Goal: Task Accomplishment & Management: Manage account settings

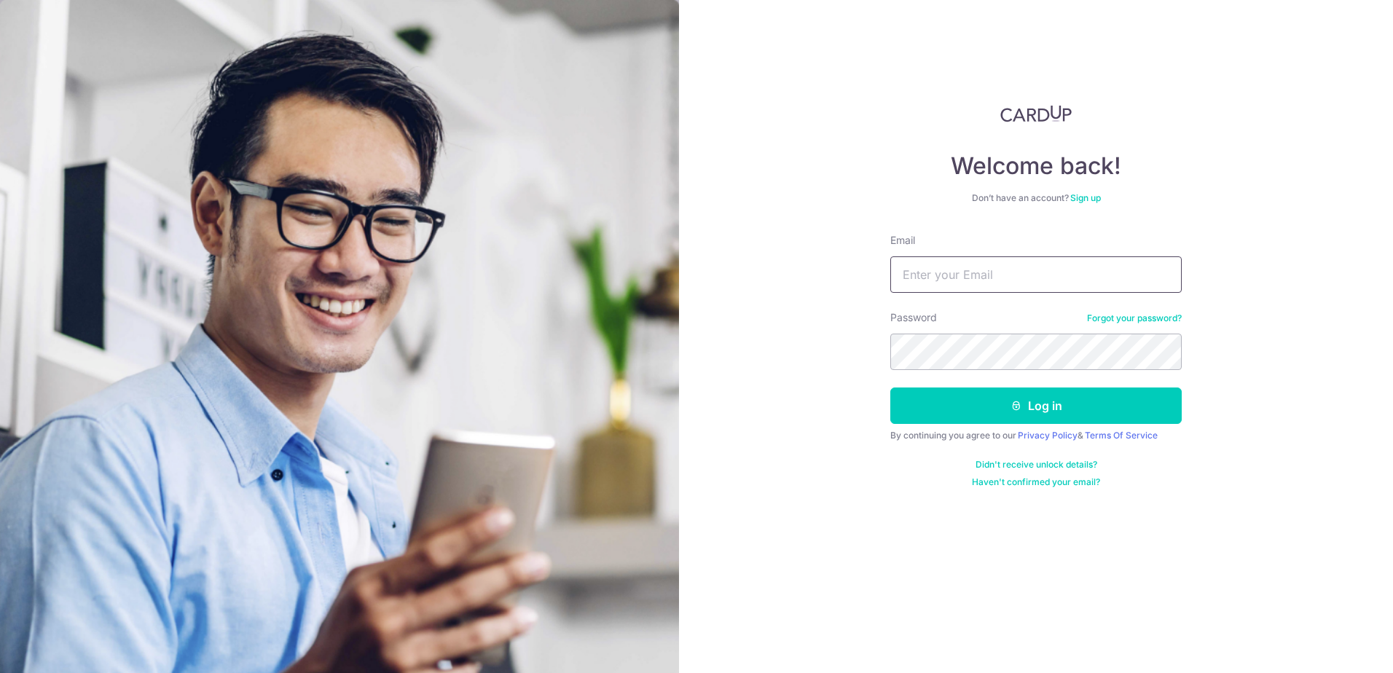
type input "[DOMAIN_NAME][EMAIL_ADDRESS][DOMAIN_NAME]"
click at [1196, 340] on div "Welcome back! Don’t have an account? Sign up Email jaez.ong@gmail.com Password …" at bounding box center [1036, 336] width 714 height 673
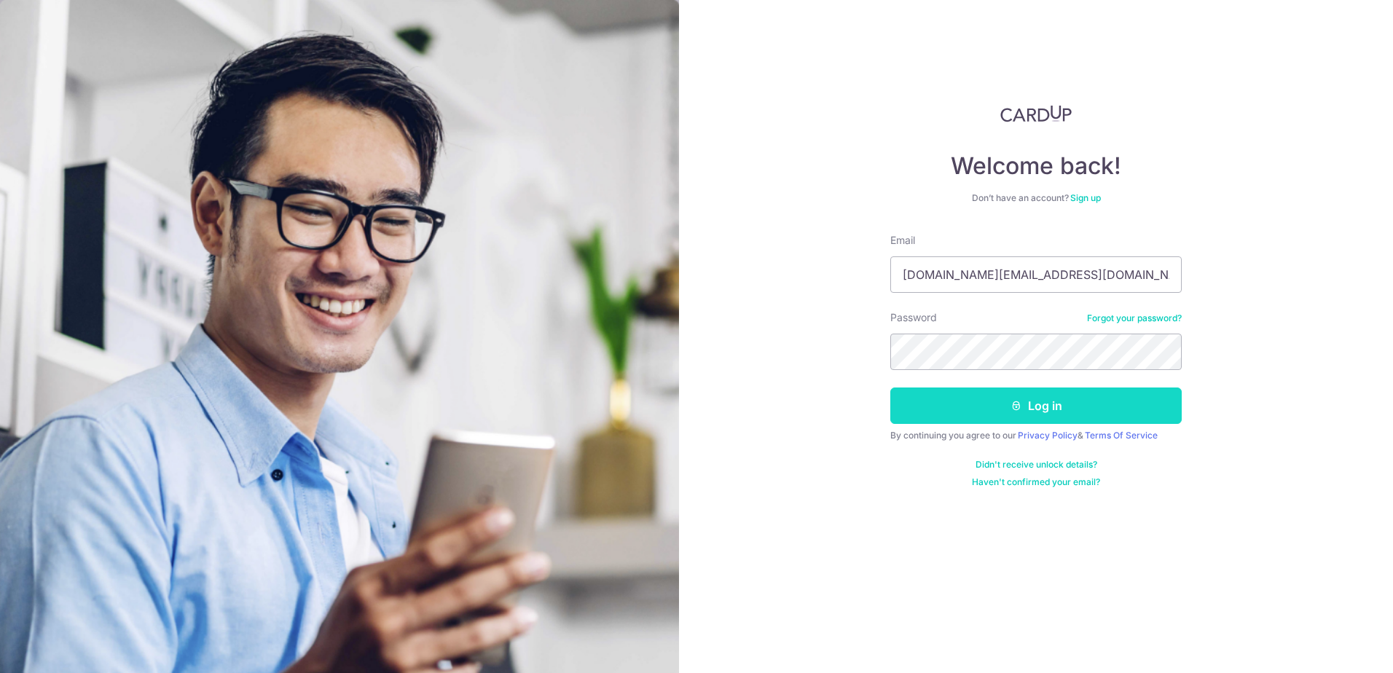
click at [1030, 407] on button "Log in" at bounding box center [1035, 406] width 291 height 36
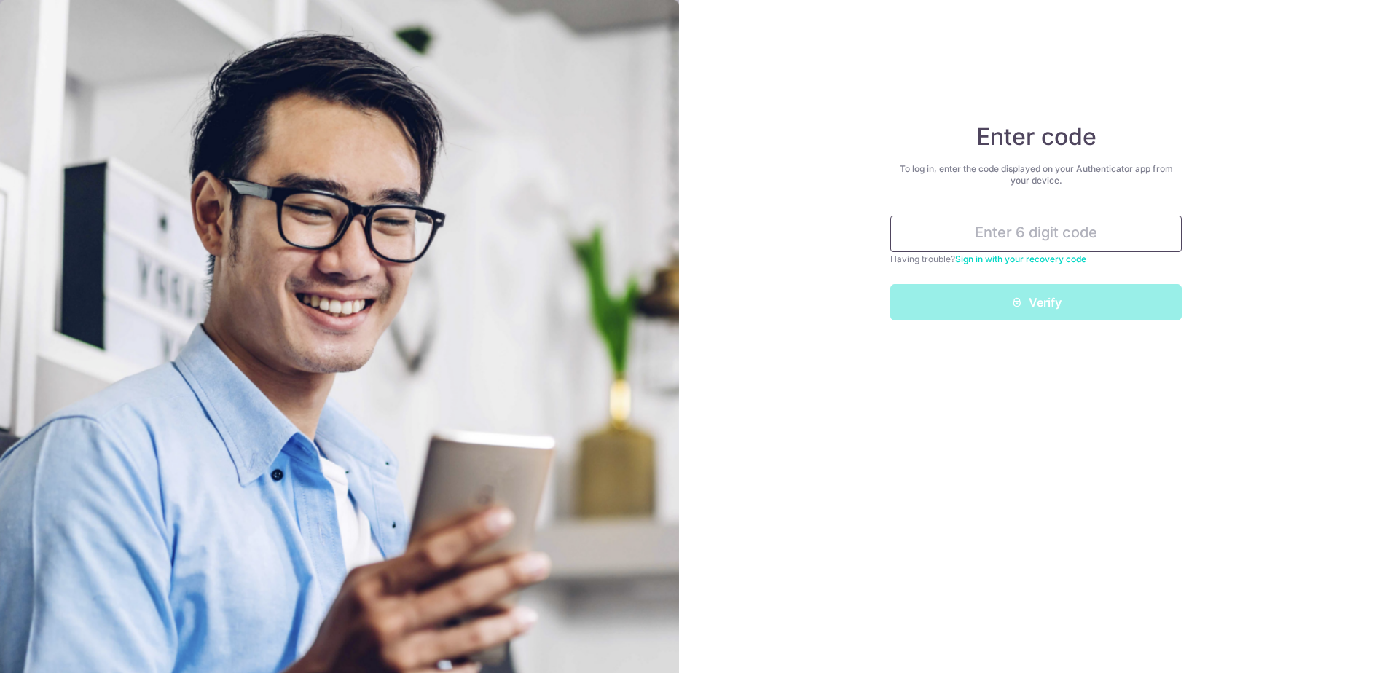
click at [994, 238] on input "text" at bounding box center [1035, 234] width 291 height 36
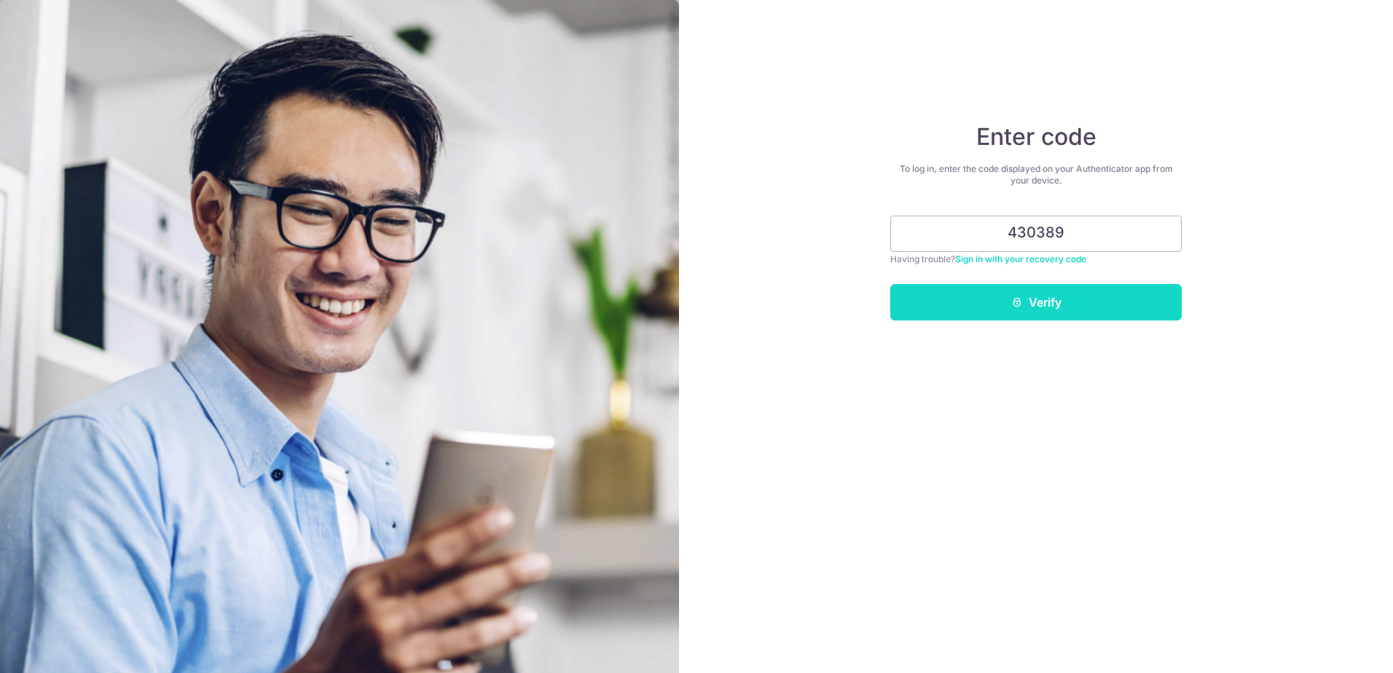
type input "430389"
click at [1052, 296] on button "Verify" at bounding box center [1035, 302] width 291 height 36
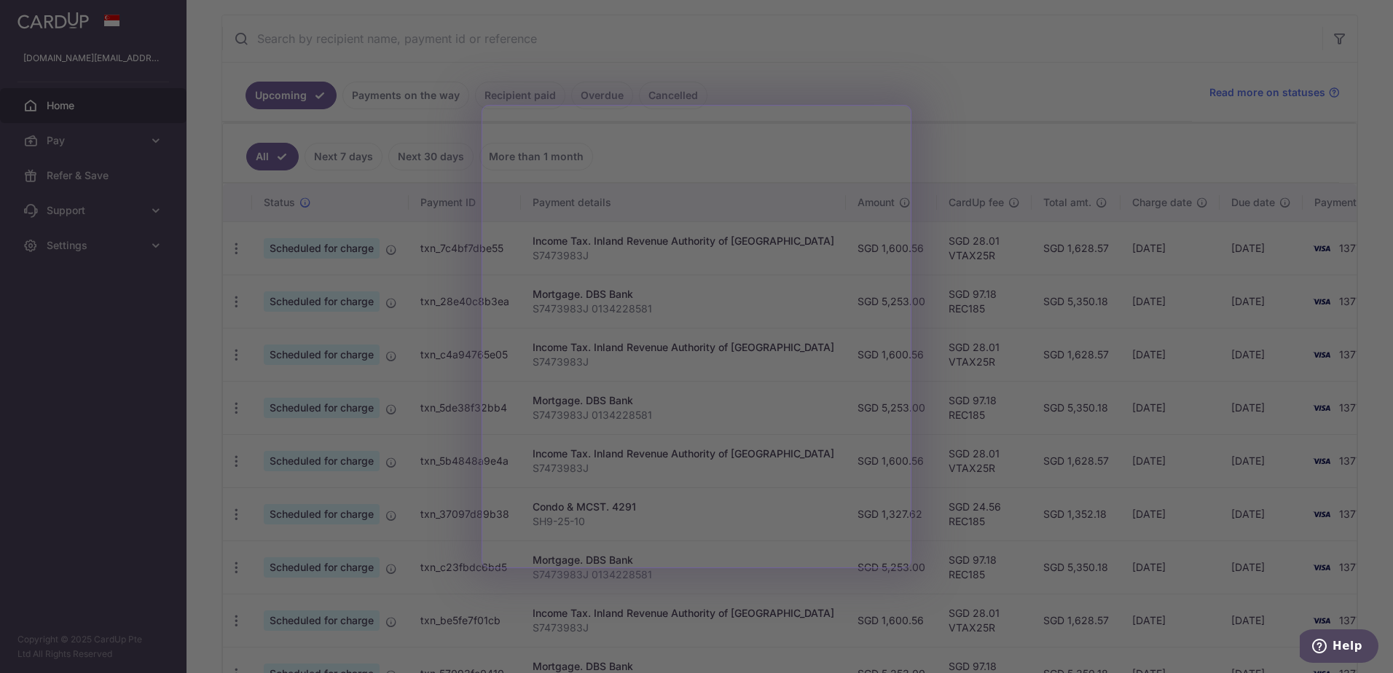
scroll to position [291, 0]
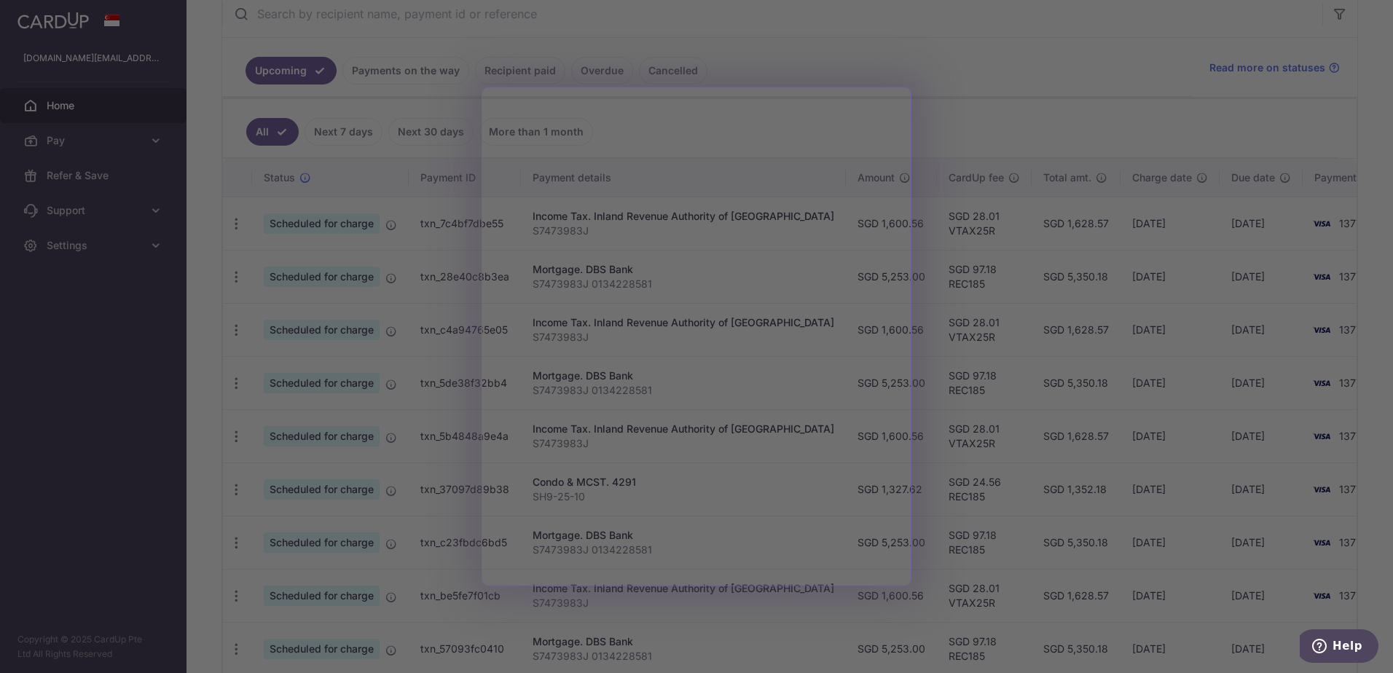
click at [987, 87] on div at bounding box center [703, 340] width 1407 height 680
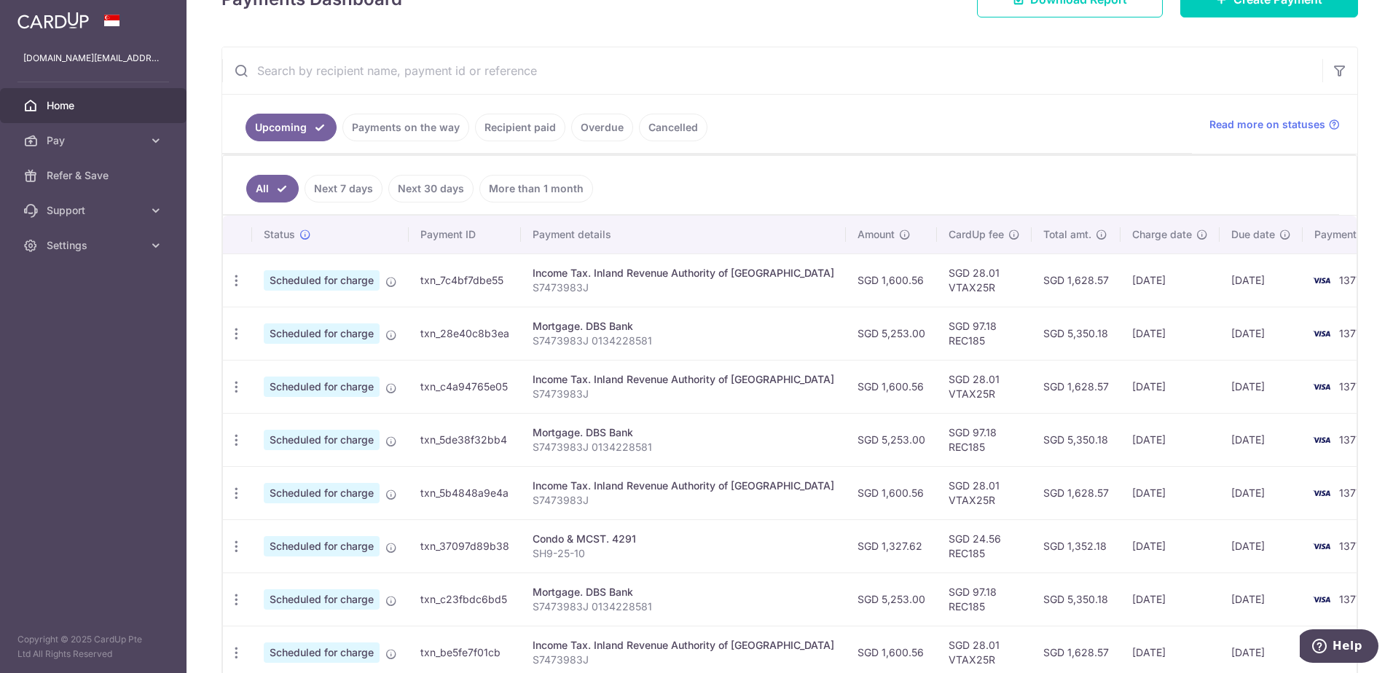
scroll to position [307, 0]
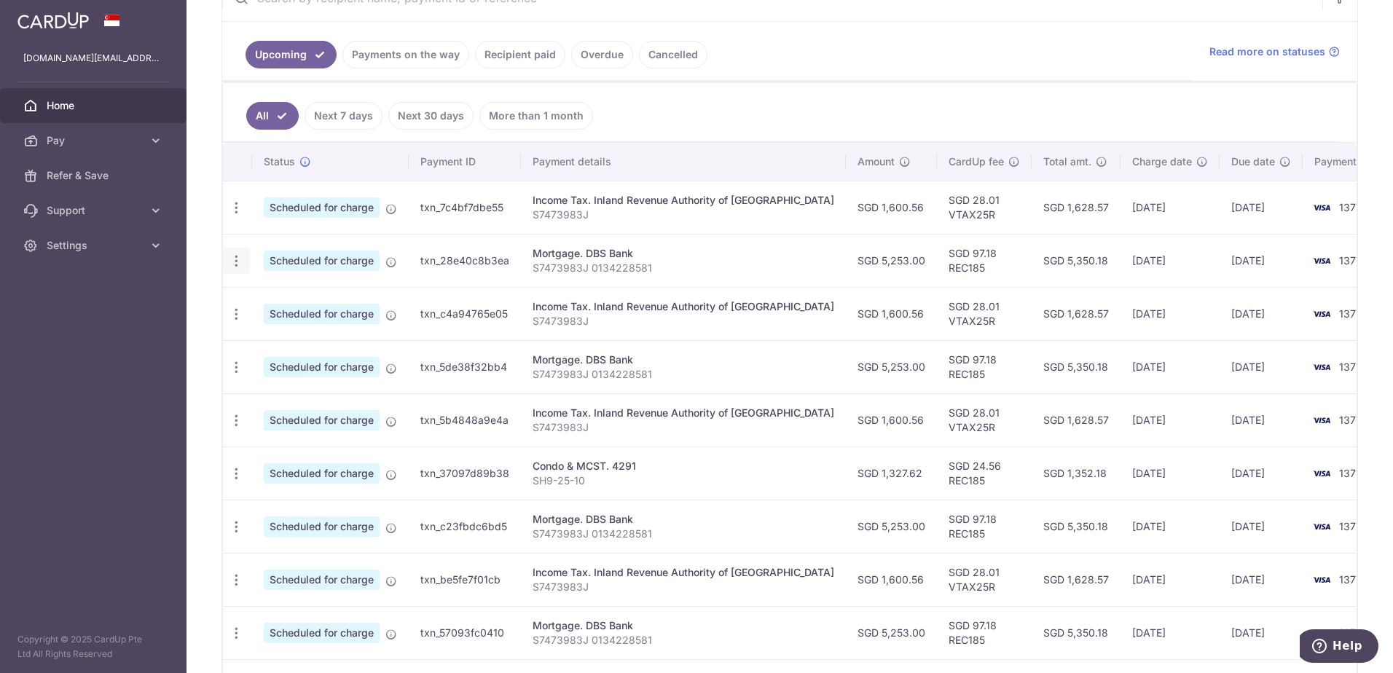
click at [234, 260] on icon "button" at bounding box center [236, 261] width 15 height 15
click at [326, 304] on span "Update payment" at bounding box center [313, 300] width 99 height 17
radio input "true"
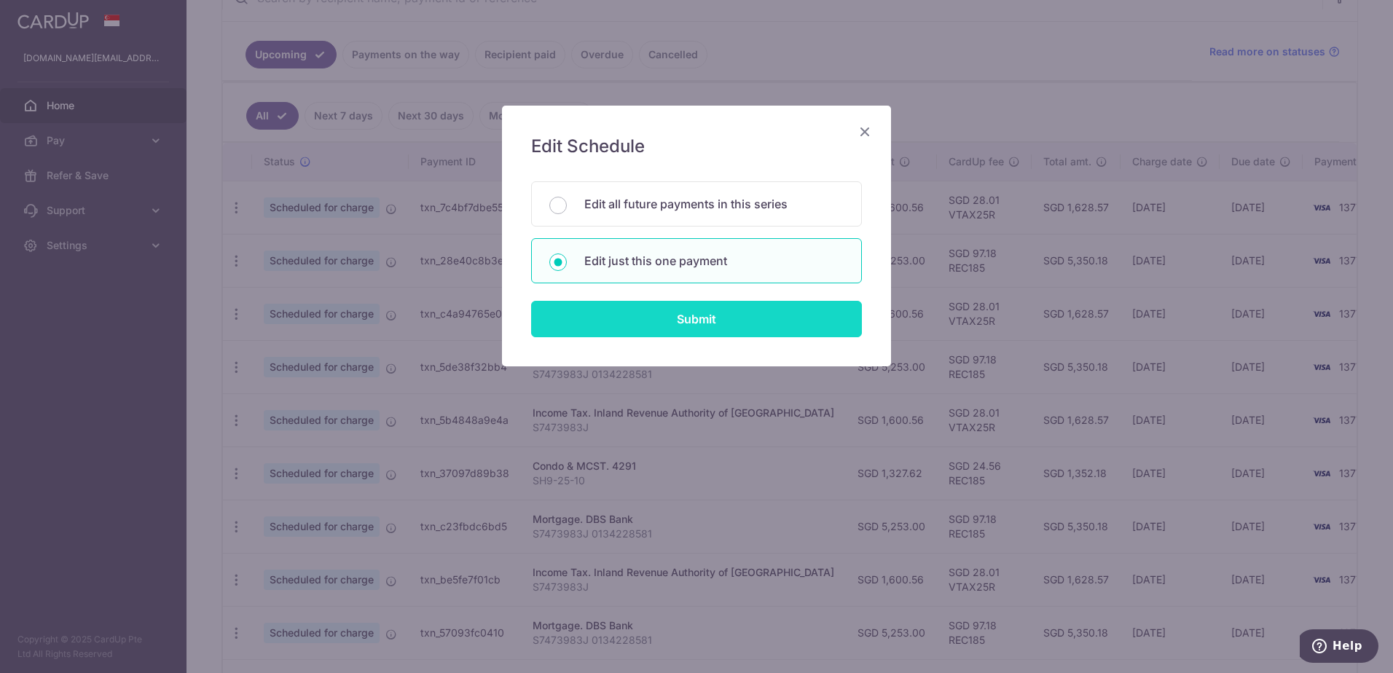
click at [703, 316] on input "Submit" at bounding box center [696, 319] width 331 height 36
radio input "true"
type input "5,253.00"
type input "[DATE]"
type input "S7473983J 0134228581"
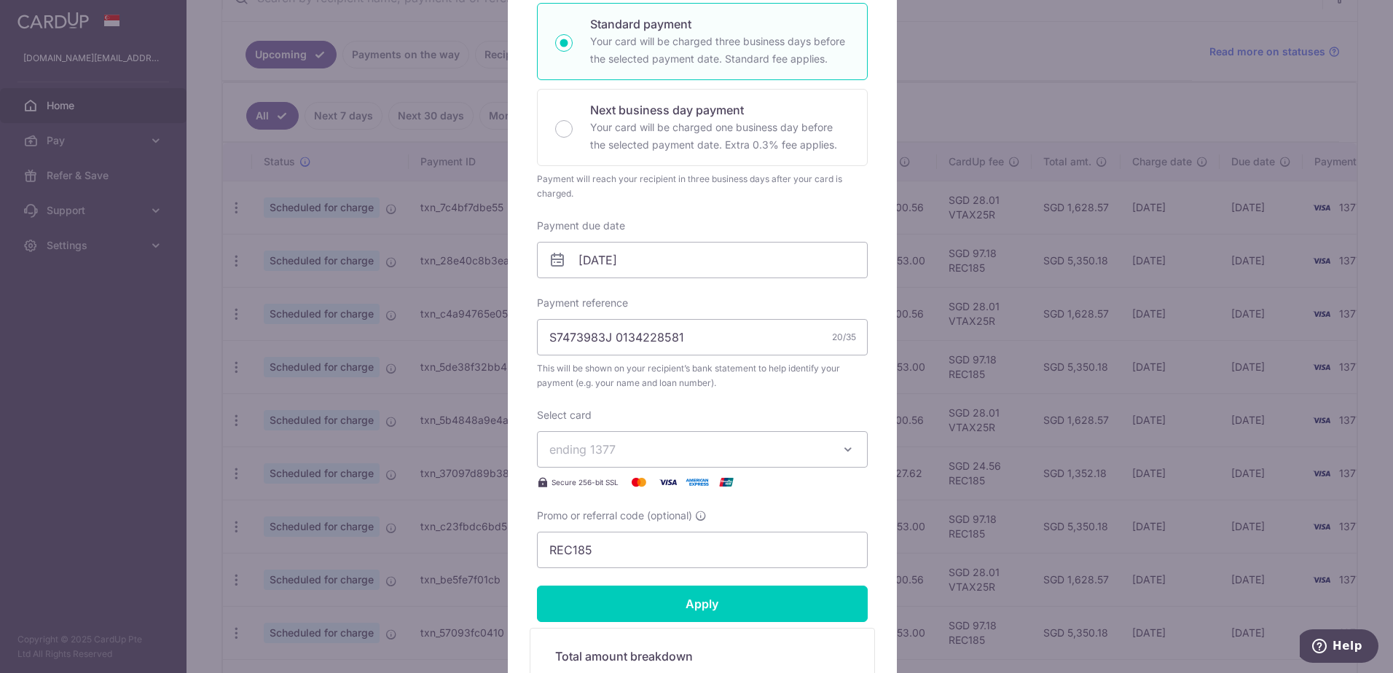
scroll to position [291, 0]
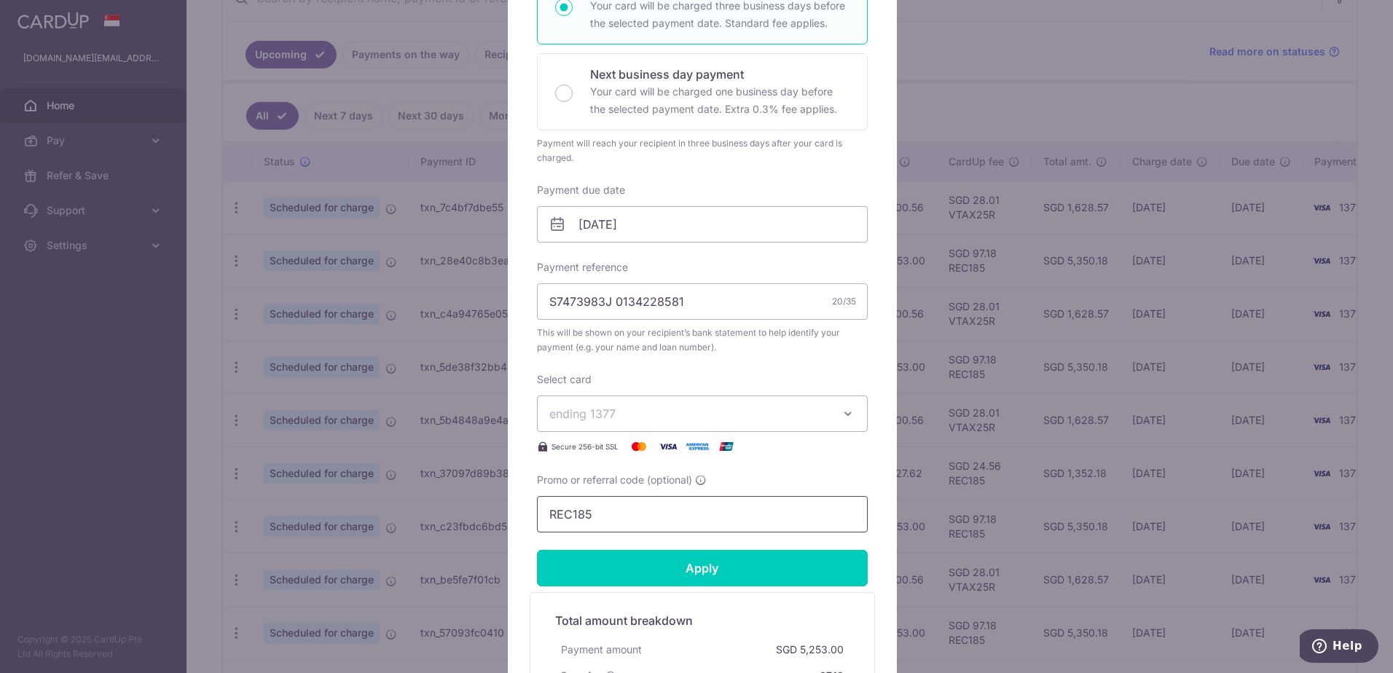
drag, startPoint x: 594, startPoint y: 512, endPoint x: 514, endPoint y: 522, distance: 80.0
click at [516, 522] on div "Edit payment By clicking apply, you will make changes to all payments to DBS Ba…" at bounding box center [702, 299] width 389 height 970
paste input "3HOME25R"
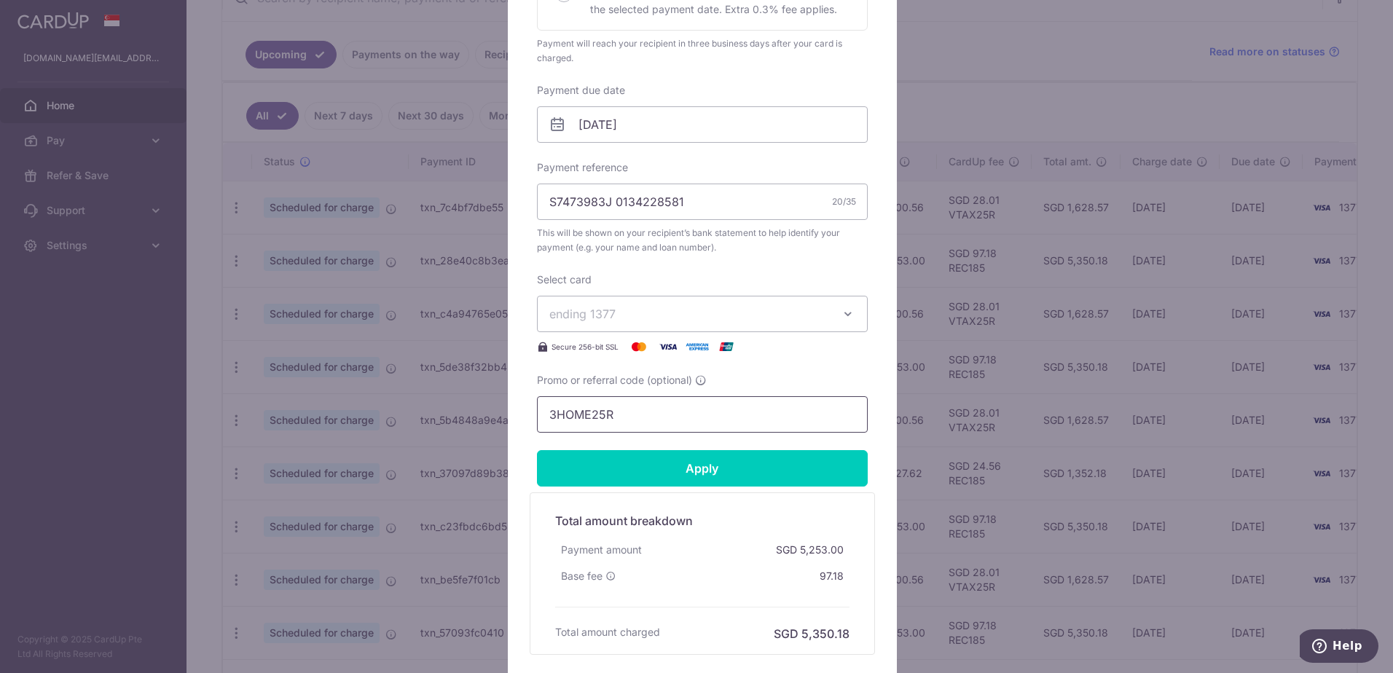
scroll to position [437, 0]
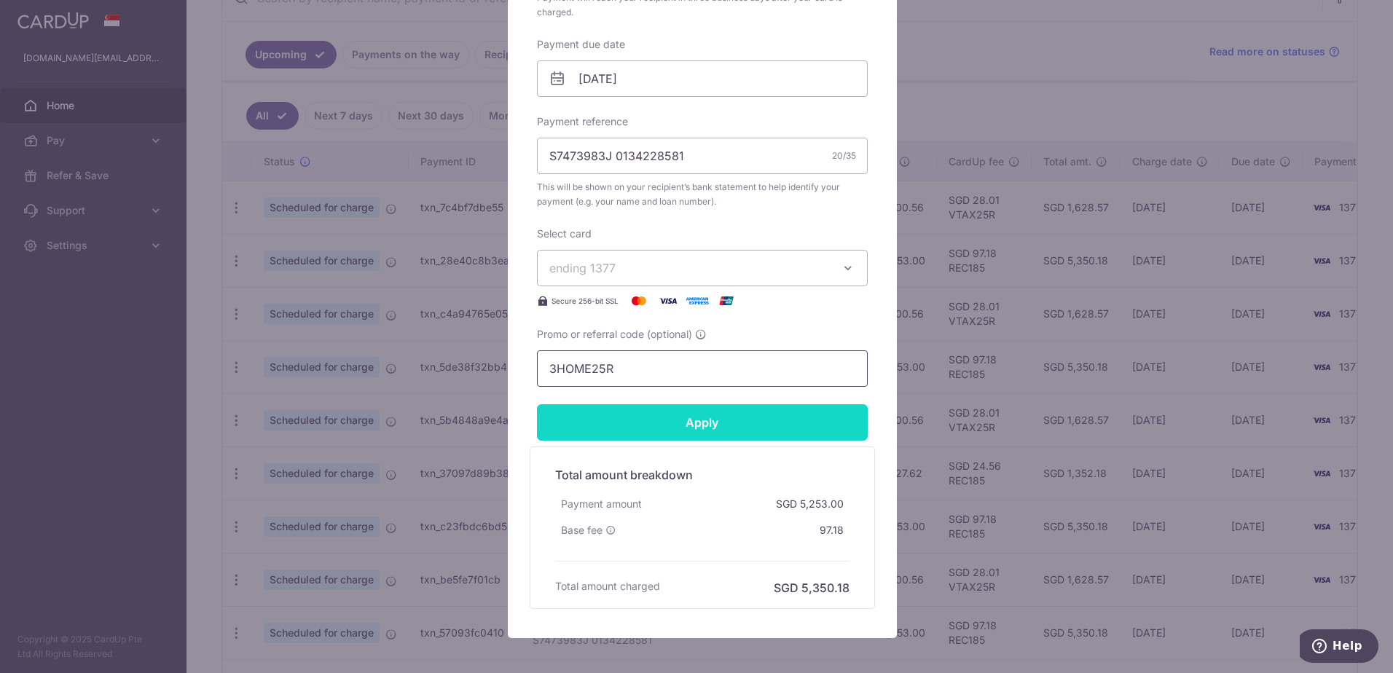
type input "3HOME25R"
click at [708, 421] on input "Apply" at bounding box center [702, 422] width 331 height 36
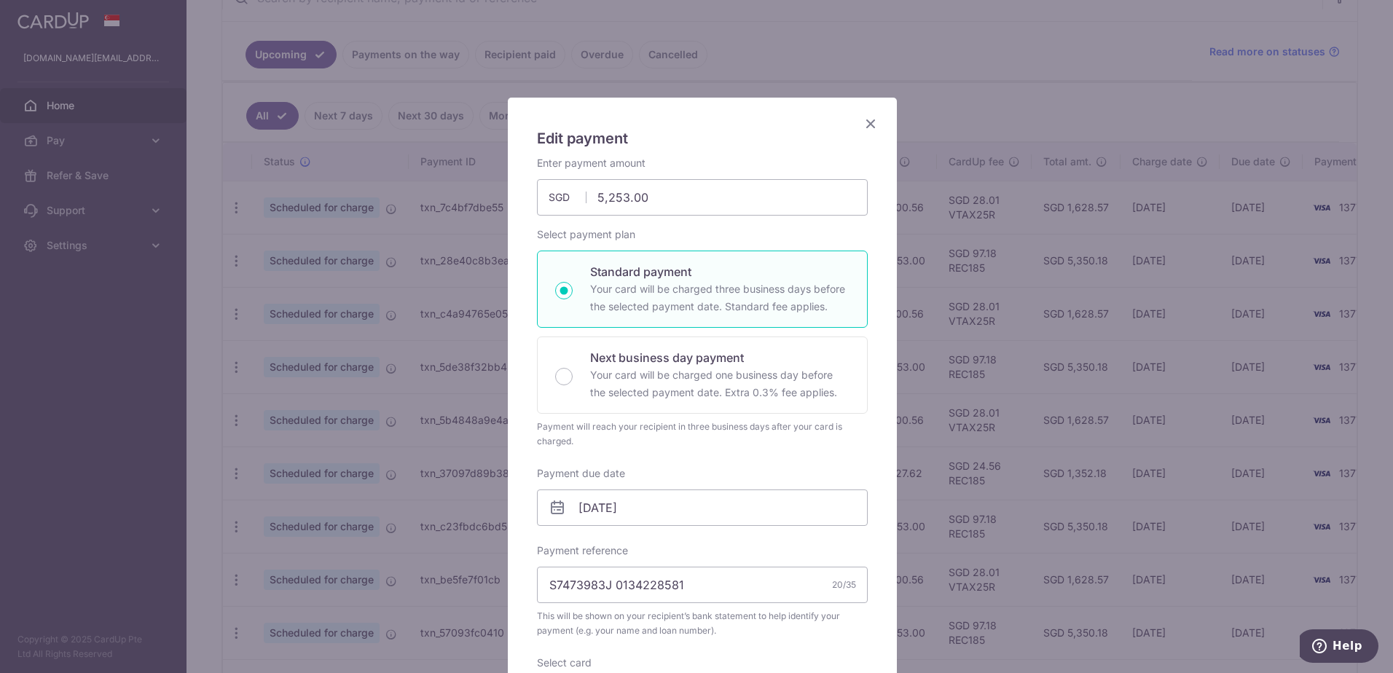
scroll to position [0, 0]
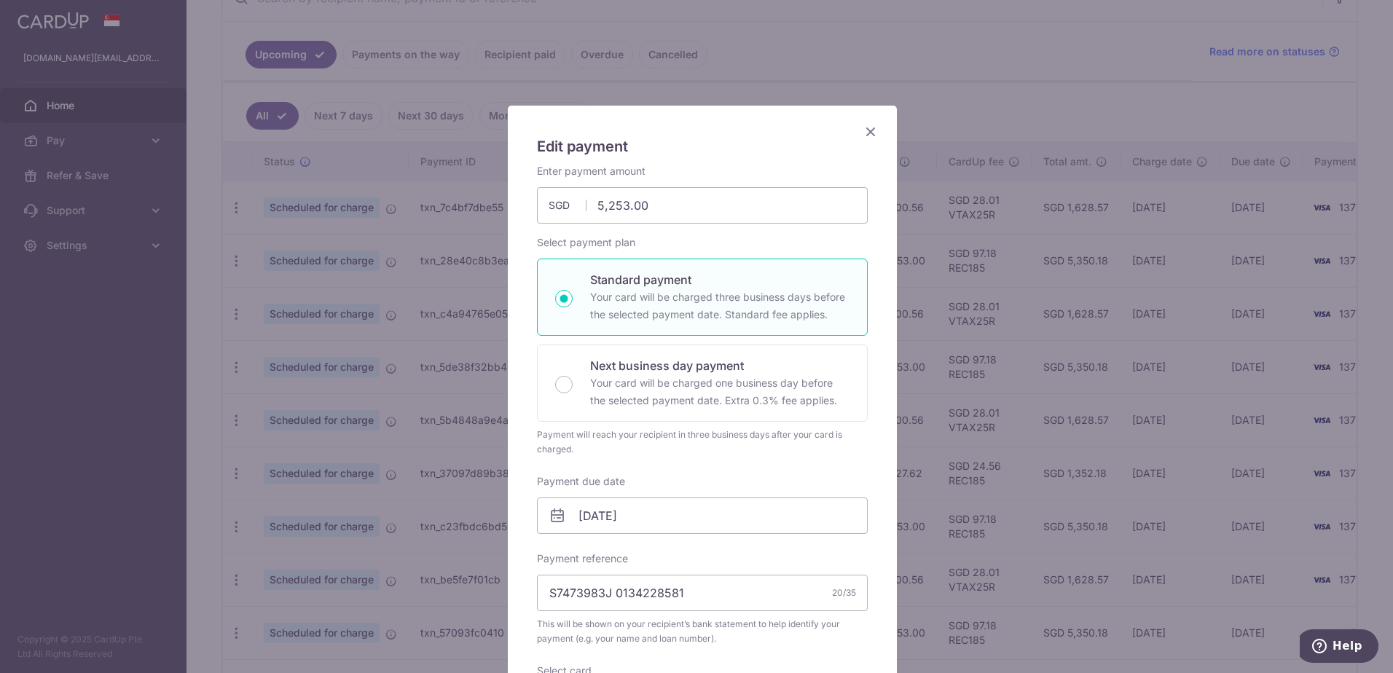
click at [865, 136] on icon "Close" at bounding box center [870, 131] width 17 height 18
